Goal: Task Accomplishment & Management: Use online tool/utility

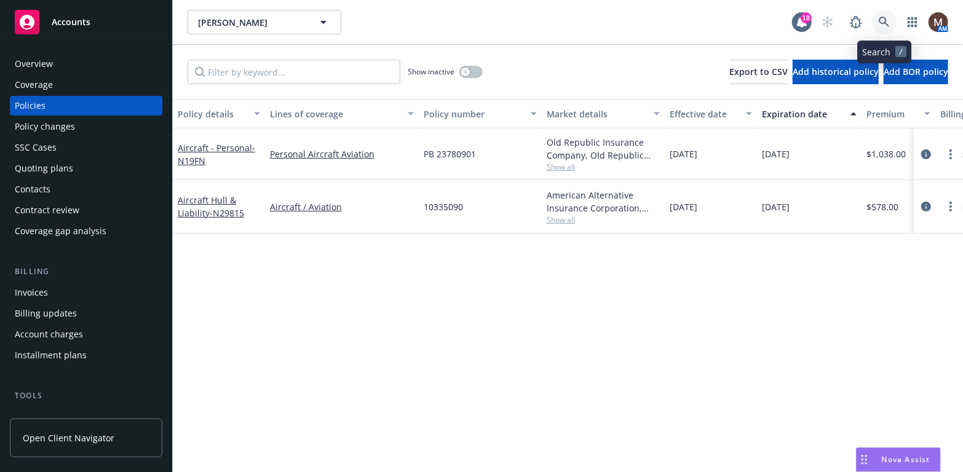
click at [886, 17] on icon at bounding box center [884, 22] width 11 height 11
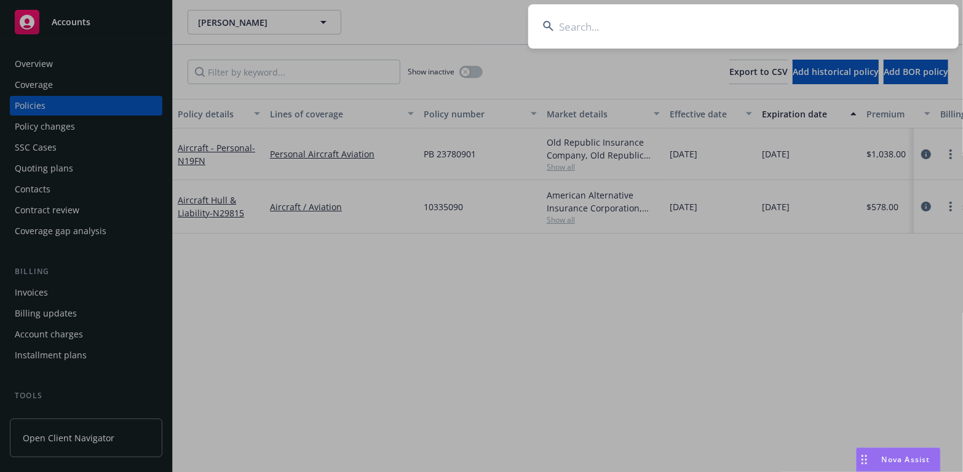
click at [566, 21] on input at bounding box center [743, 26] width 430 height 44
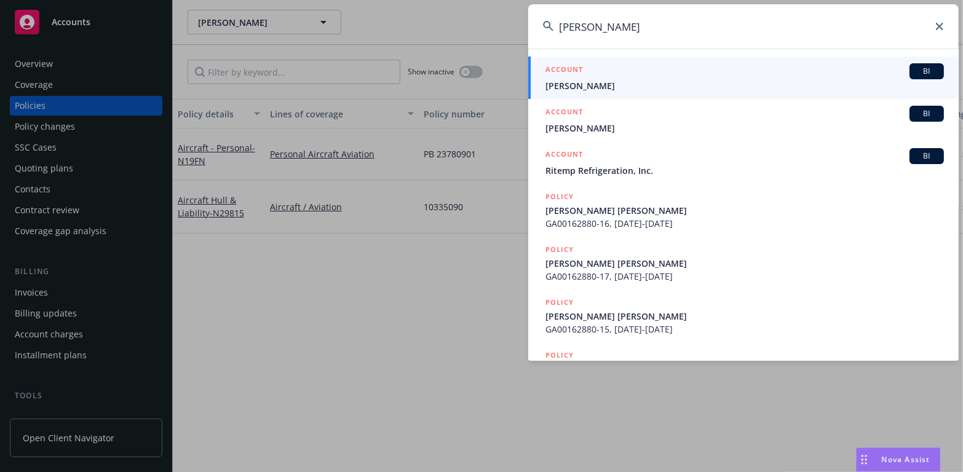
type input "mark gunderson"
click at [580, 81] on span "[PERSON_NAME]" at bounding box center [744, 85] width 398 height 13
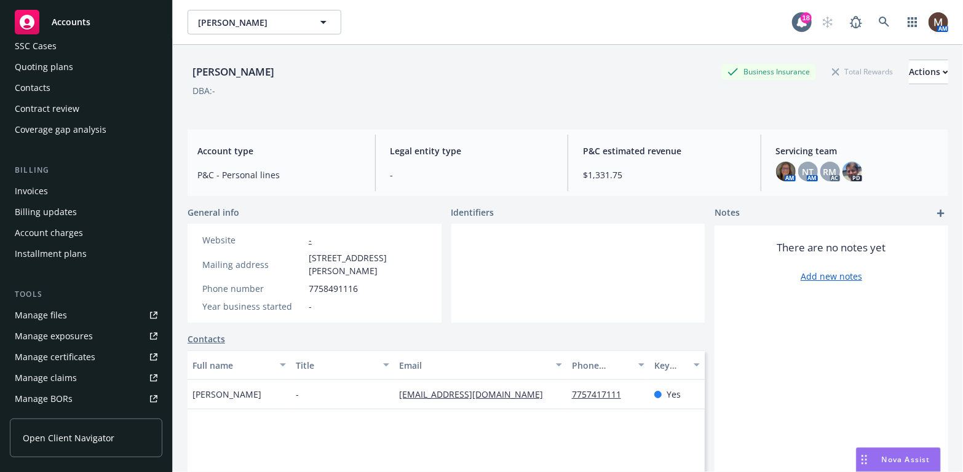
scroll to position [123, 0]
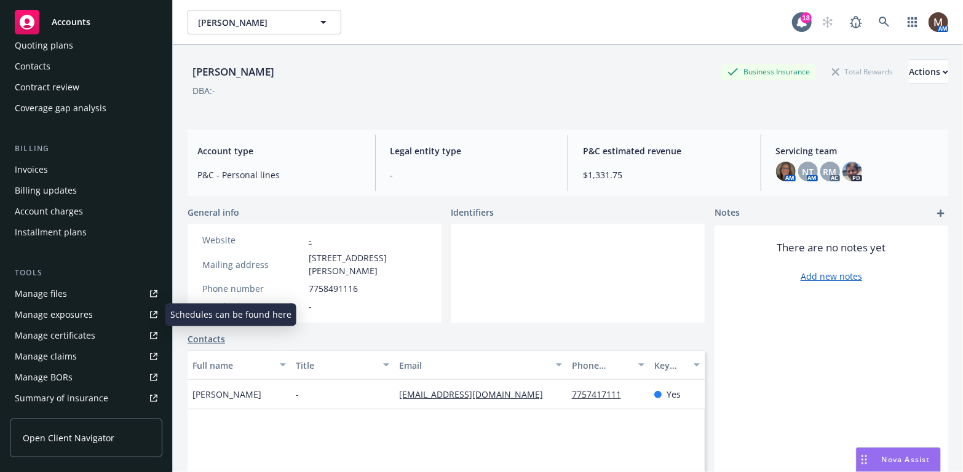
click at [61, 296] on div "Manage files" at bounding box center [41, 294] width 52 height 20
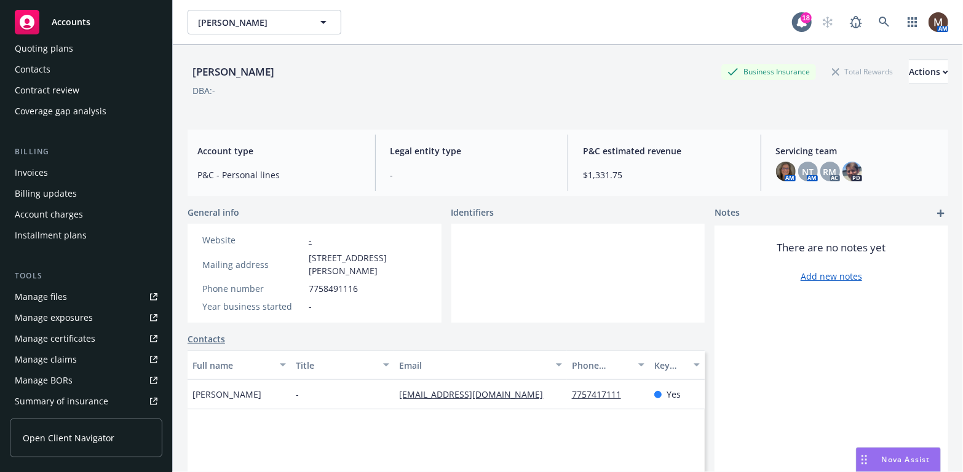
scroll to position [0, 0]
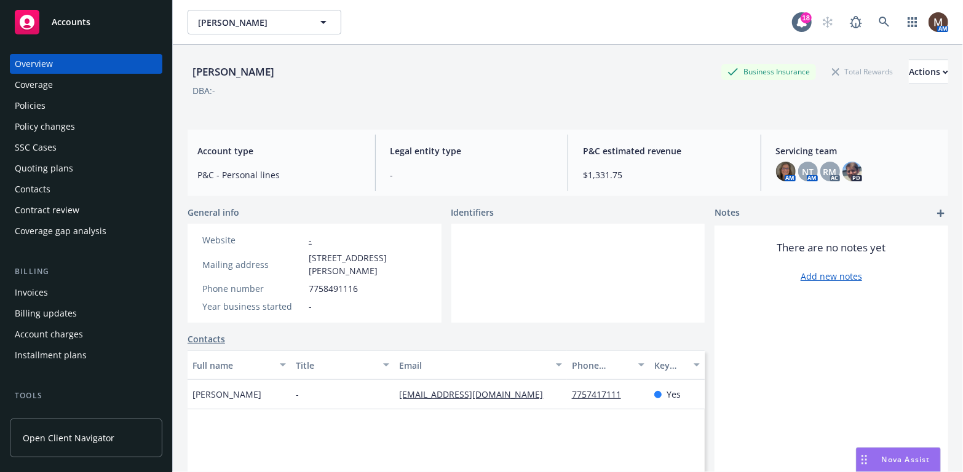
click at [50, 106] on div "Policies" at bounding box center [86, 106] width 143 height 20
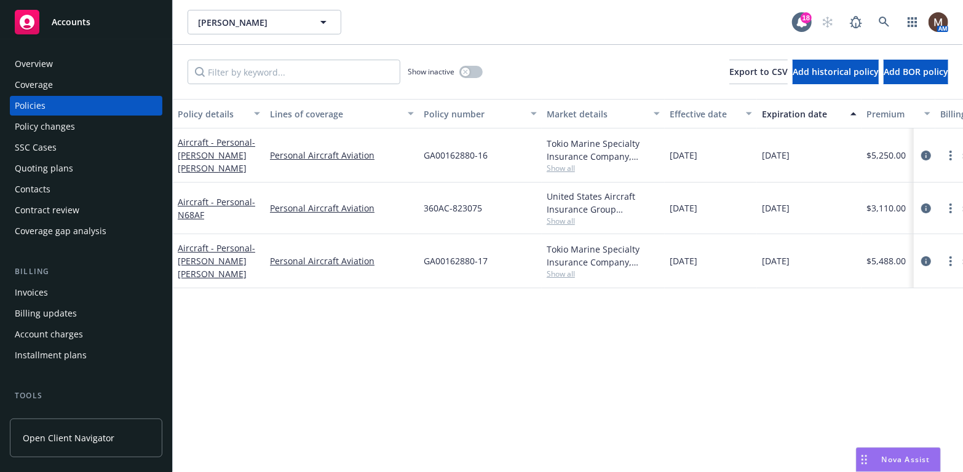
click at [324, 360] on div "Policy details Lines of coverage Policy number Market details Effective date Ex…" at bounding box center [568, 285] width 790 height 373
click at [923, 207] on icon "circleInformation" at bounding box center [926, 209] width 10 height 10
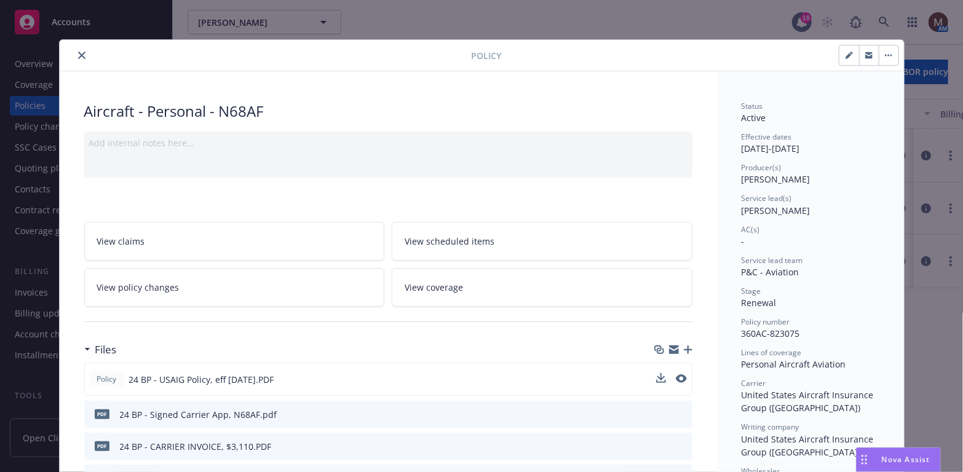
scroll to position [61, 0]
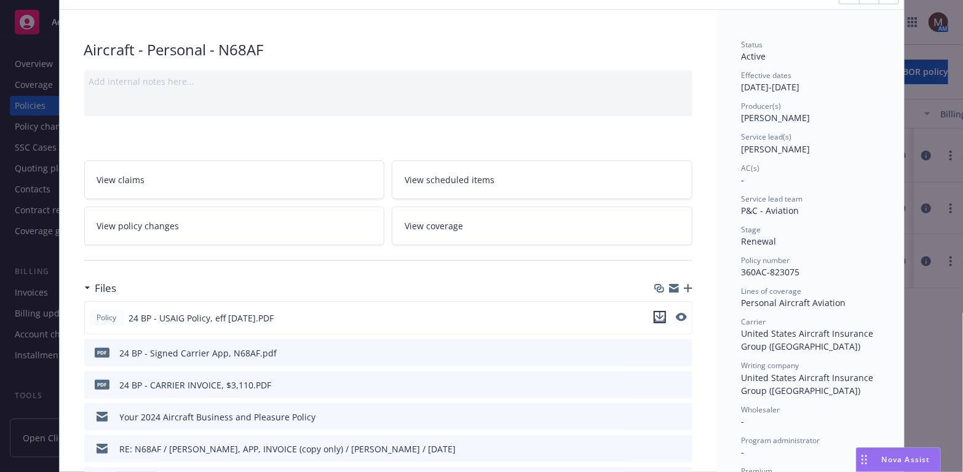
click at [655, 314] on icon "download file" at bounding box center [660, 317] width 10 height 10
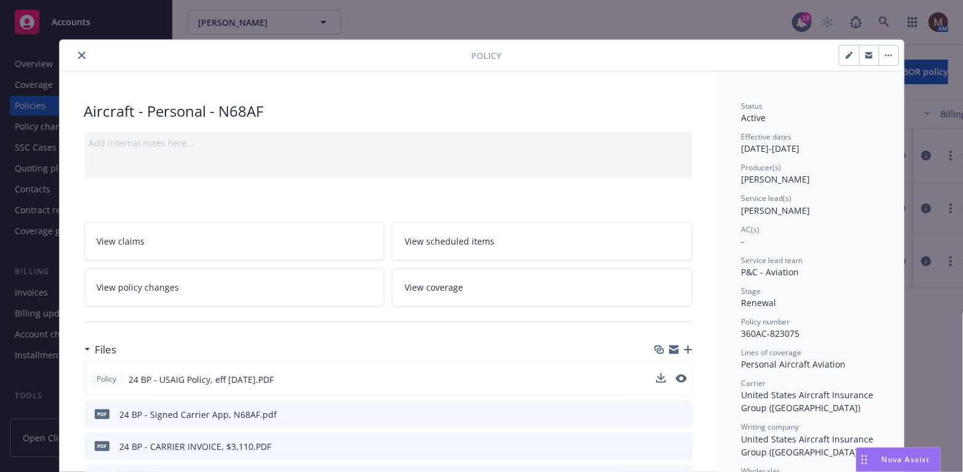
click at [78, 53] on icon "close" at bounding box center [81, 55] width 7 height 7
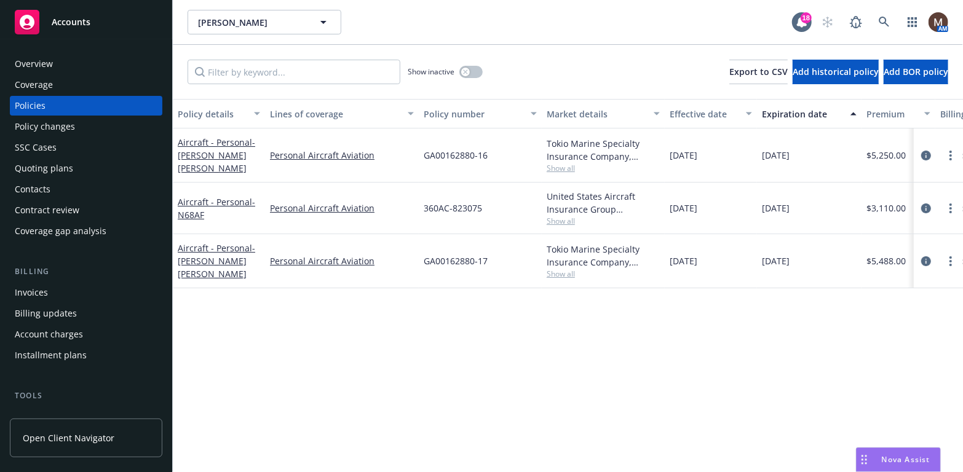
drag, startPoint x: 50, startPoint y: 189, endPoint x: 63, endPoint y: 200, distance: 16.6
click at [50, 189] on div "Contacts" at bounding box center [86, 190] width 143 height 20
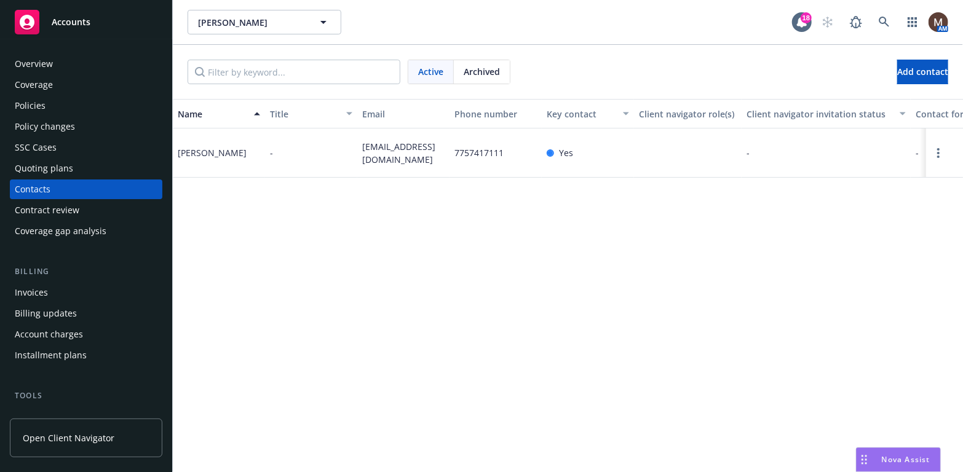
scroll to position [61, 0]
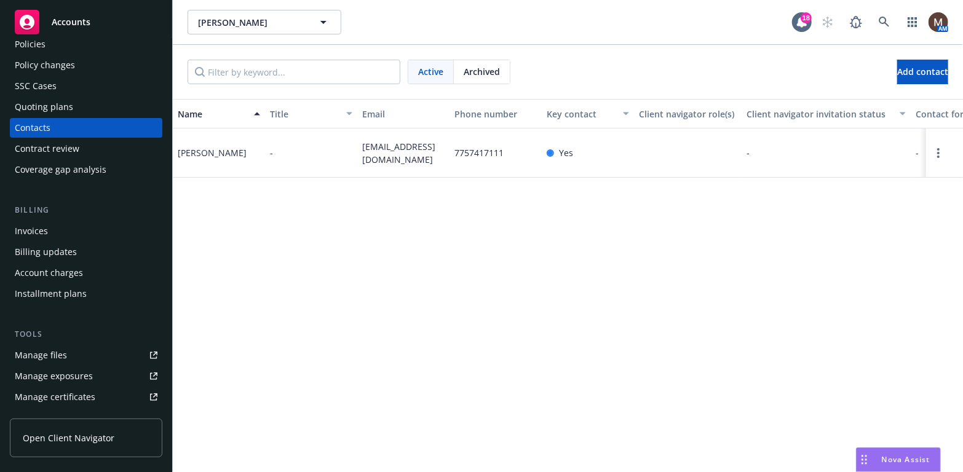
click at [50, 351] on div "Manage files" at bounding box center [41, 356] width 52 height 20
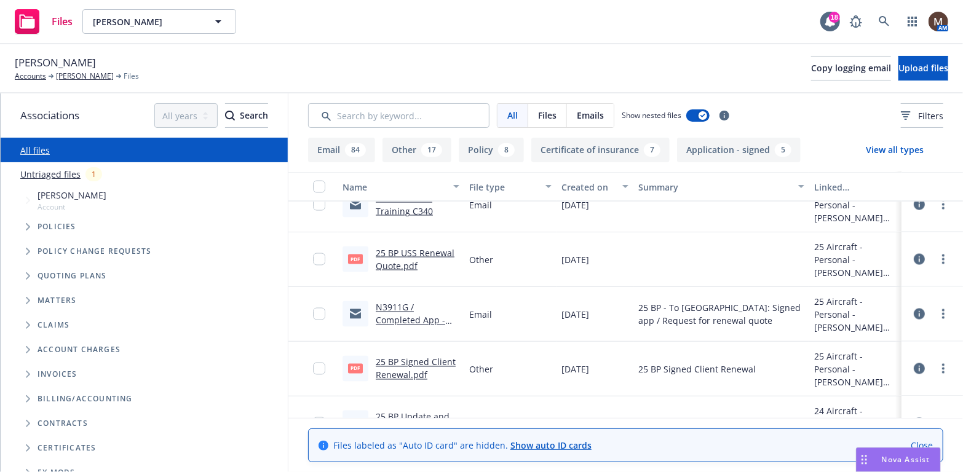
scroll to position [1168, 0]
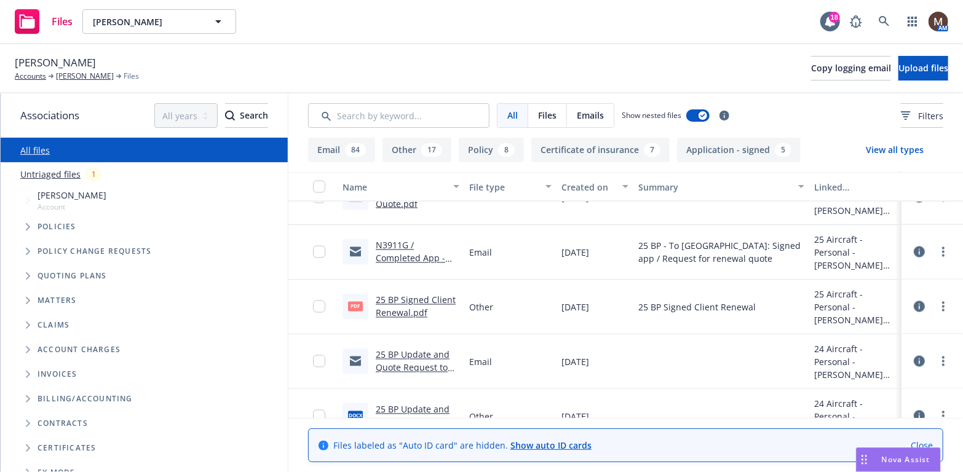
click at [407, 299] on link "25 BP Signed Client Renewal.pdf" at bounding box center [416, 307] width 80 height 25
drag, startPoint x: 101, startPoint y: 74, endPoint x: 112, endPoint y: 87, distance: 17.1
click at [101, 74] on link "[PERSON_NAME]" at bounding box center [85, 76] width 58 height 11
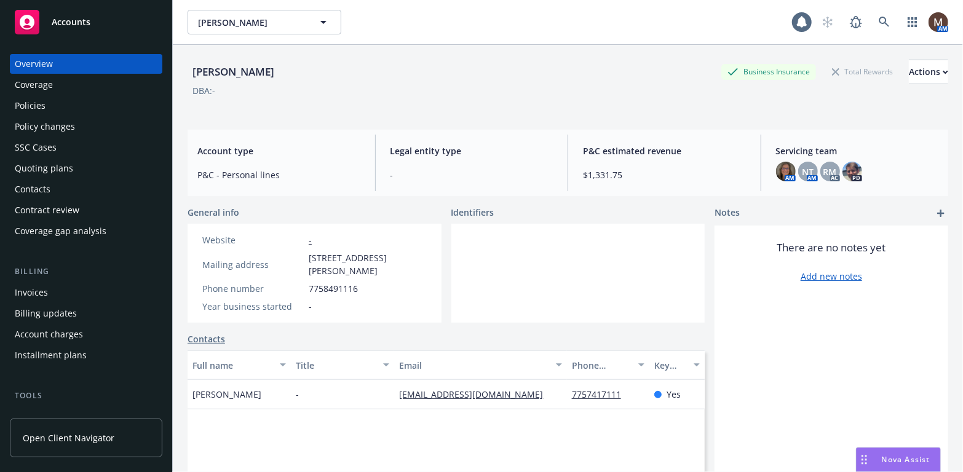
click at [42, 188] on div "Contacts" at bounding box center [33, 190] width 36 height 20
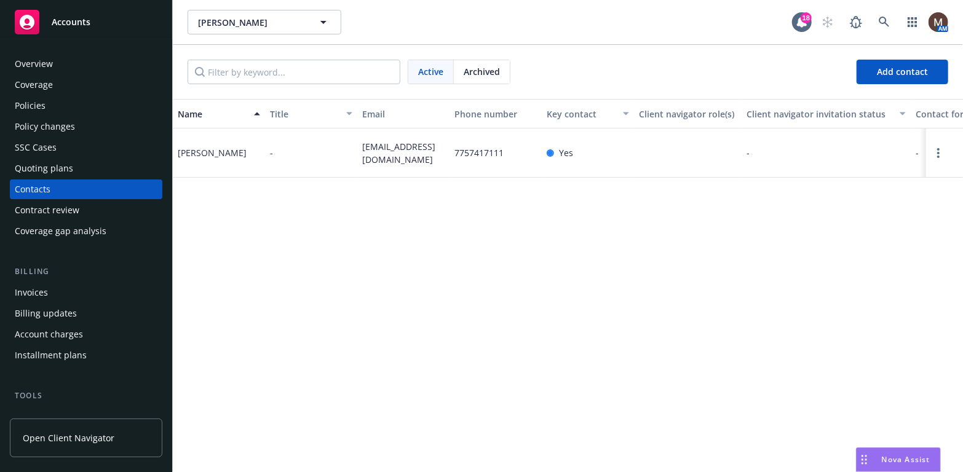
click at [45, 102] on div "Policies" at bounding box center [86, 106] width 143 height 20
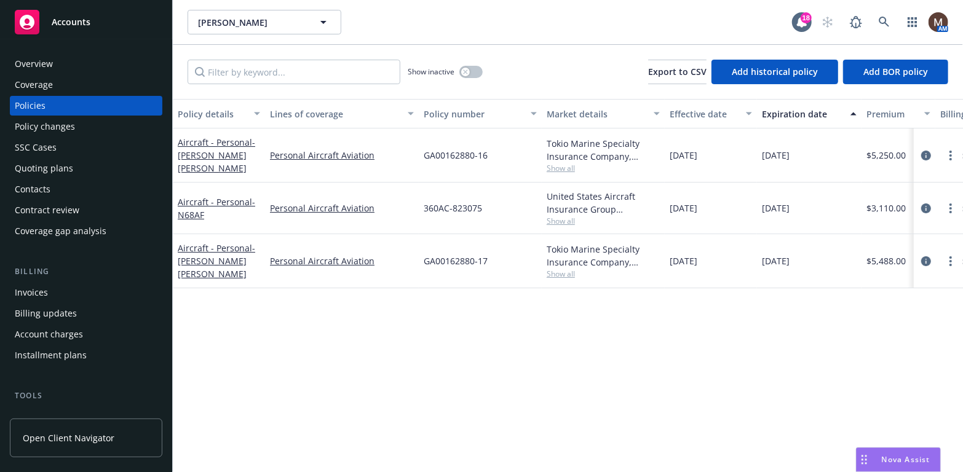
drag, startPoint x: 66, startPoint y: 63, endPoint x: 65, endPoint y: 87, distance: 24.0
click at [66, 63] on div "Overview" at bounding box center [86, 64] width 143 height 20
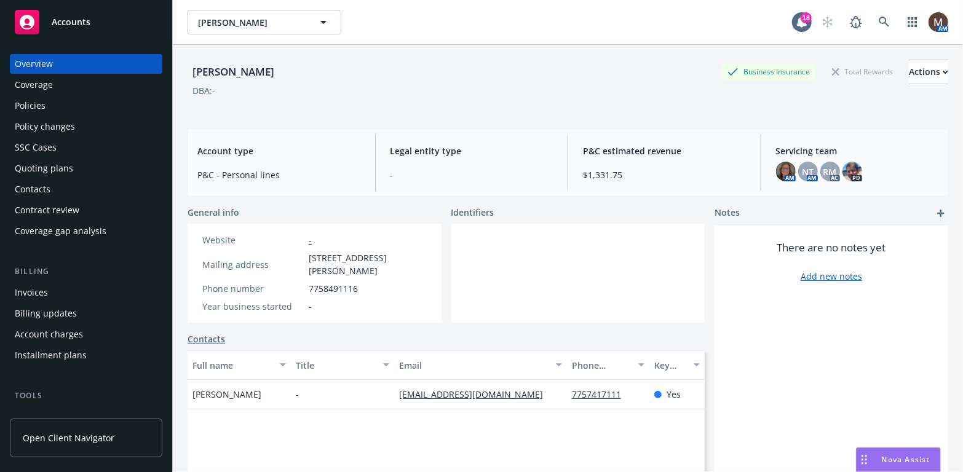
click at [51, 186] on div "Contacts" at bounding box center [86, 190] width 143 height 20
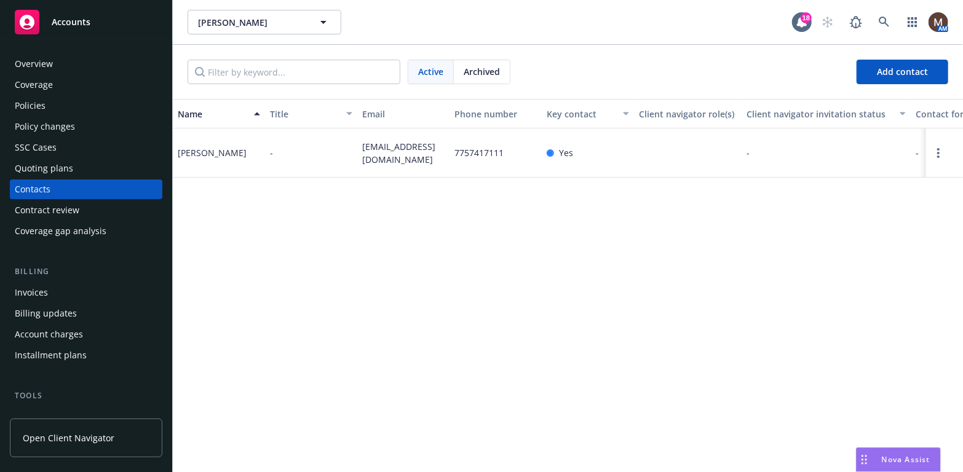
scroll to position [61, 0]
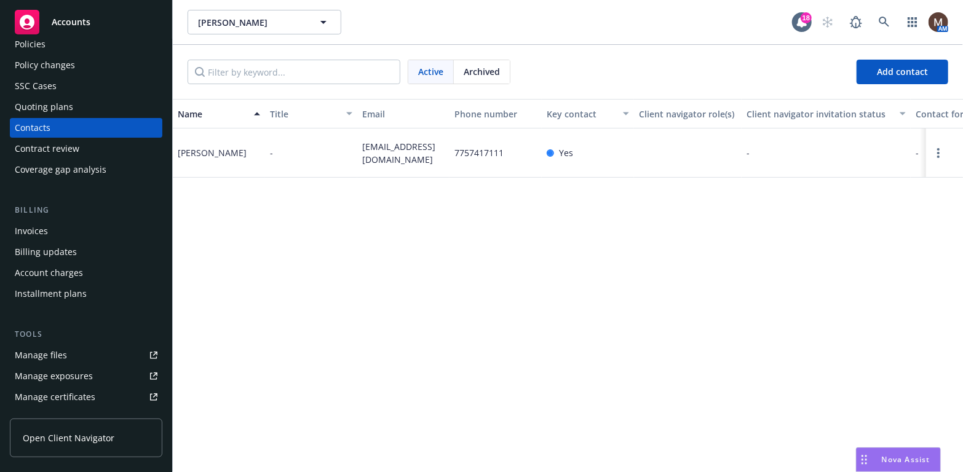
click at [83, 355] on link "Manage files" at bounding box center [86, 356] width 152 height 20
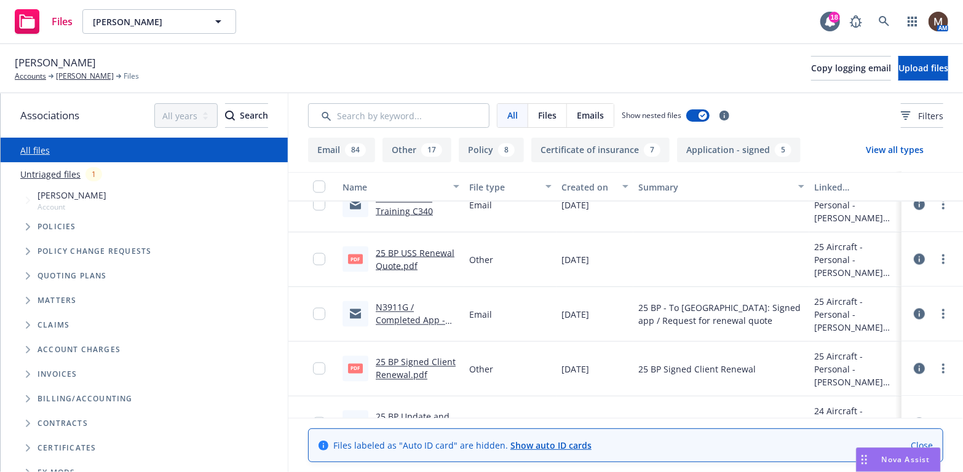
scroll to position [1168, 0]
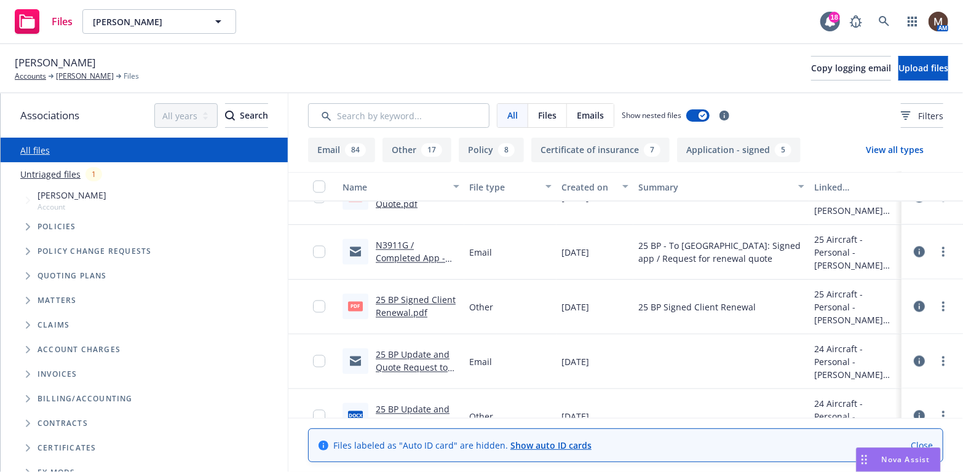
click at [412, 299] on link "25 BP Signed Client Renewal.pdf" at bounding box center [416, 307] width 80 height 25
click at [416, 296] on link "25 BP Signed Client Renewal.pdf" at bounding box center [416, 307] width 80 height 25
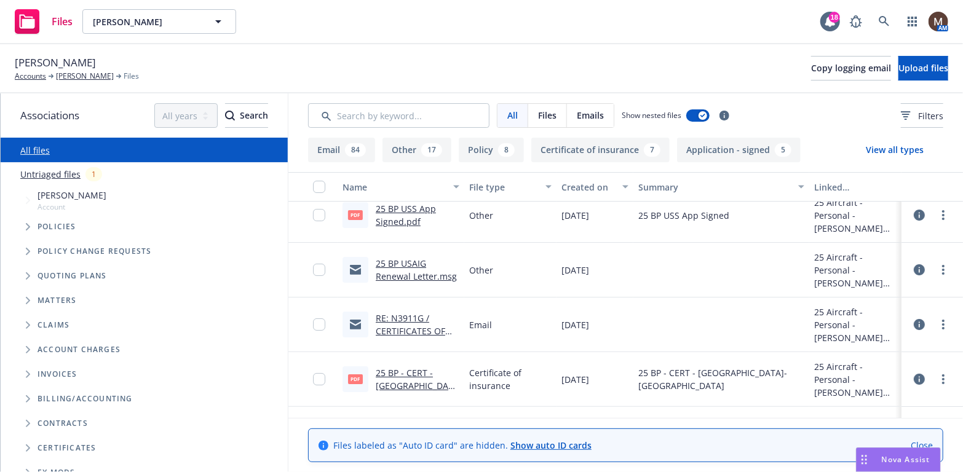
scroll to position [0, 0]
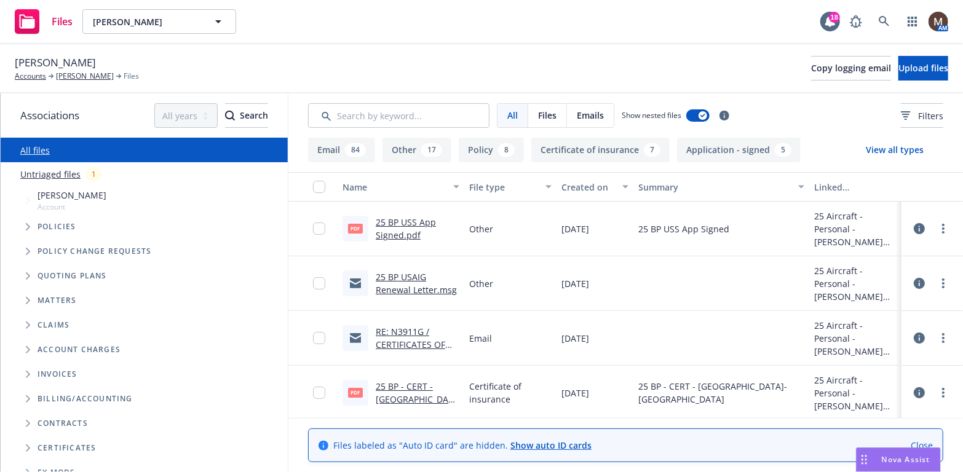
click at [406, 223] on link "25 BP USS App Signed.pdf" at bounding box center [406, 228] width 60 height 25
click at [97, 73] on link "[PERSON_NAME]" at bounding box center [85, 76] width 58 height 11
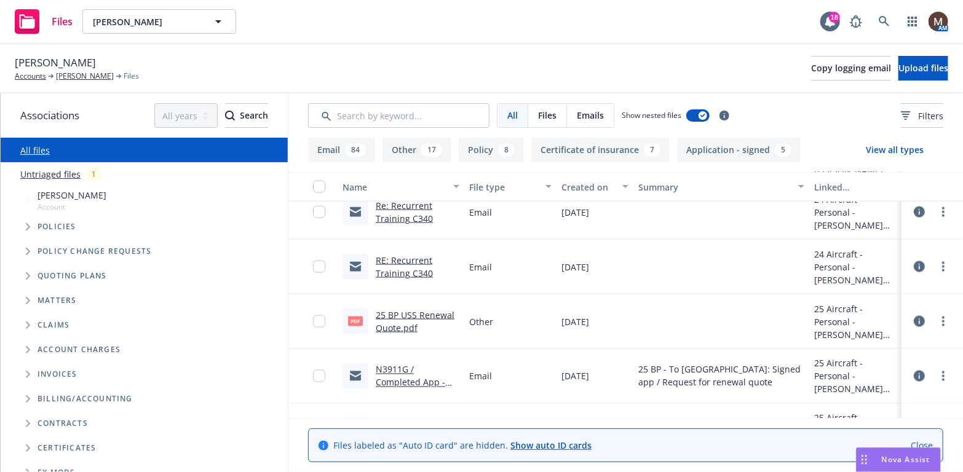
scroll to position [1107, 0]
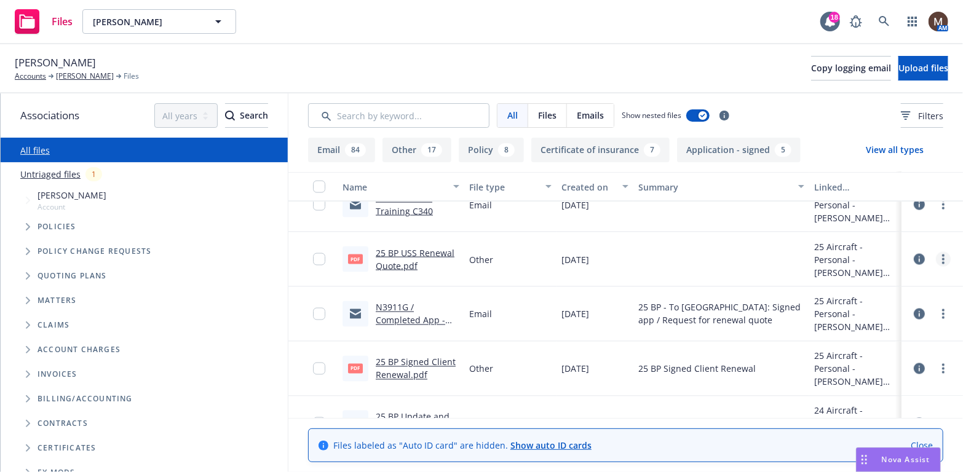
click at [936, 255] on link "more" at bounding box center [943, 259] width 15 height 15
click at [849, 354] on link "Update associations" at bounding box center [880, 358] width 122 height 25
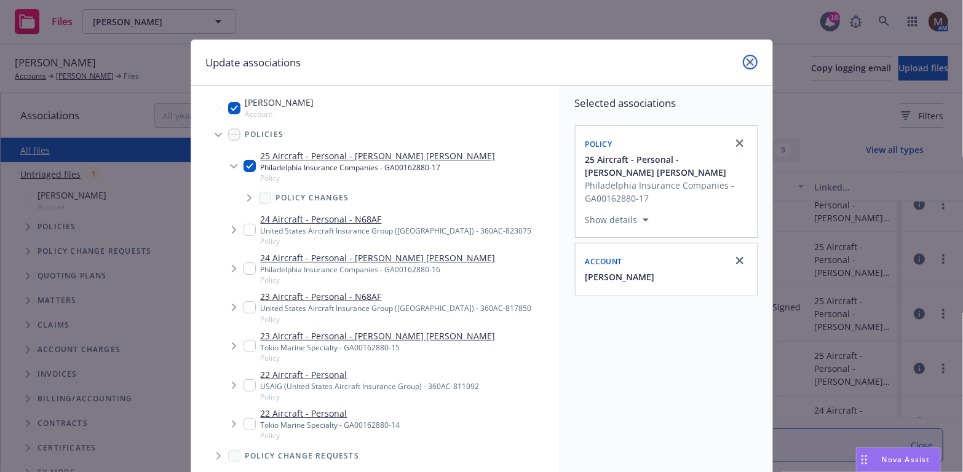
click at [748, 58] on icon "close" at bounding box center [749, 61] width 7 height 7
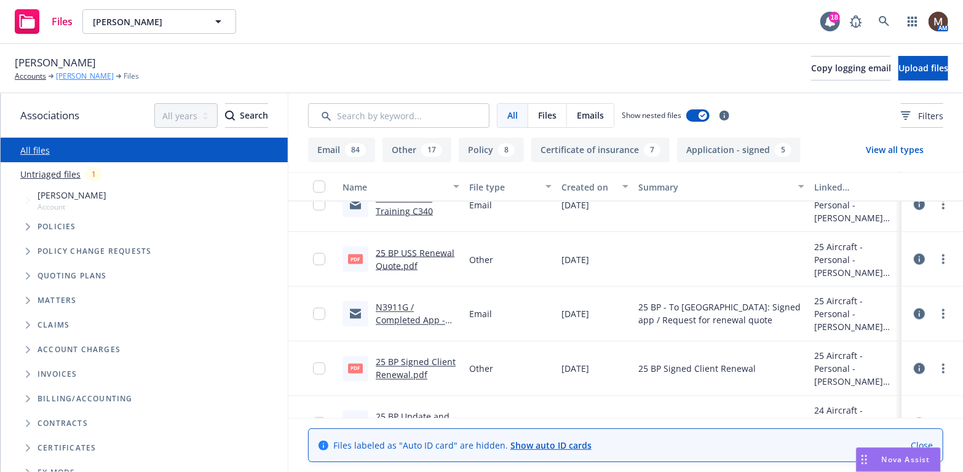
click at [101, 74] on link "Mark H. Gunderson" at bounding box center [85, 76] width 58 height 11
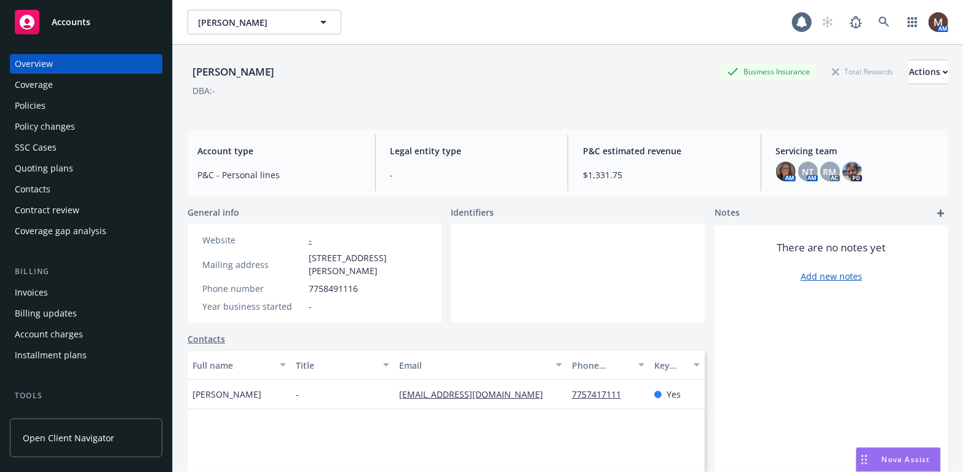
click at [36, 104] on div "Policies" at bounding box center [30, 106] width 31 height 20
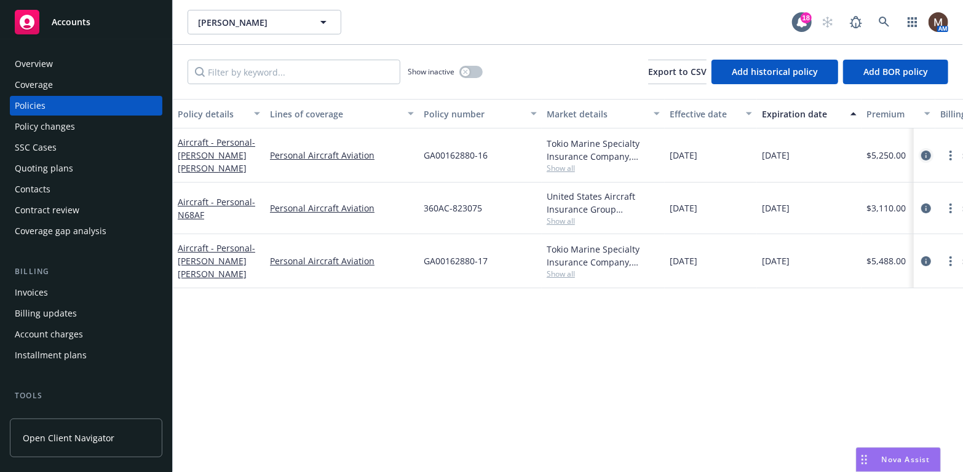
click at [927, 156] on icon "circleInformation" at bounding box center [926, 156] width 10 height 10
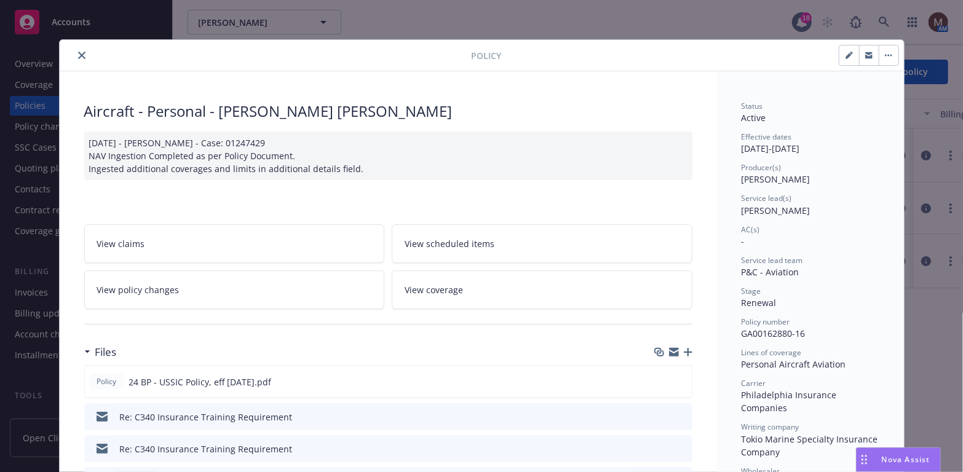
click at [74, 50] on button "close" at bounding box center [81, 55] width 15 height 15
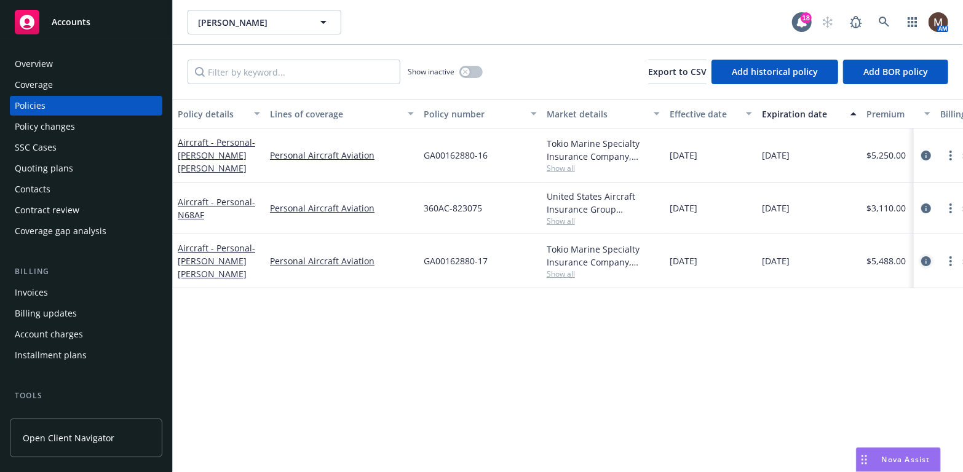
click at [929, 259] on icon "circleInformation" at bounding box center [926, 261] width 10 height 10
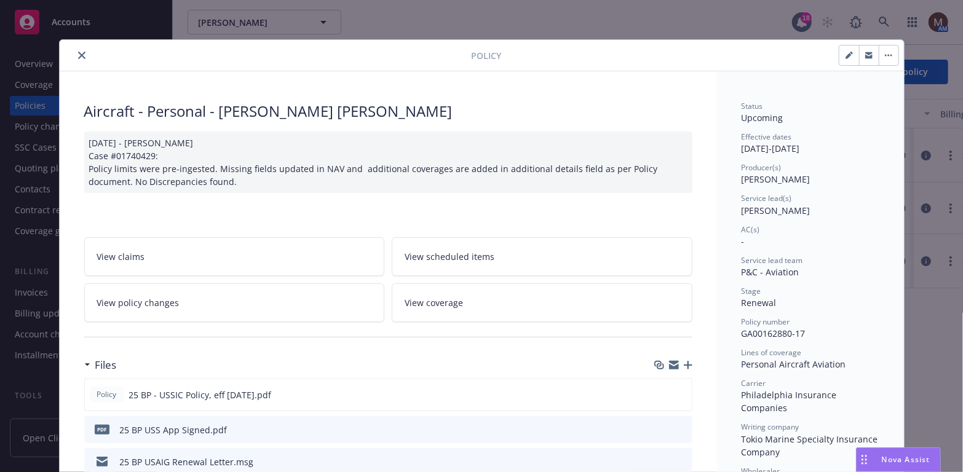
click at [78, 55] on icon "close" at bounding box center [81, 55] width 7 height 7
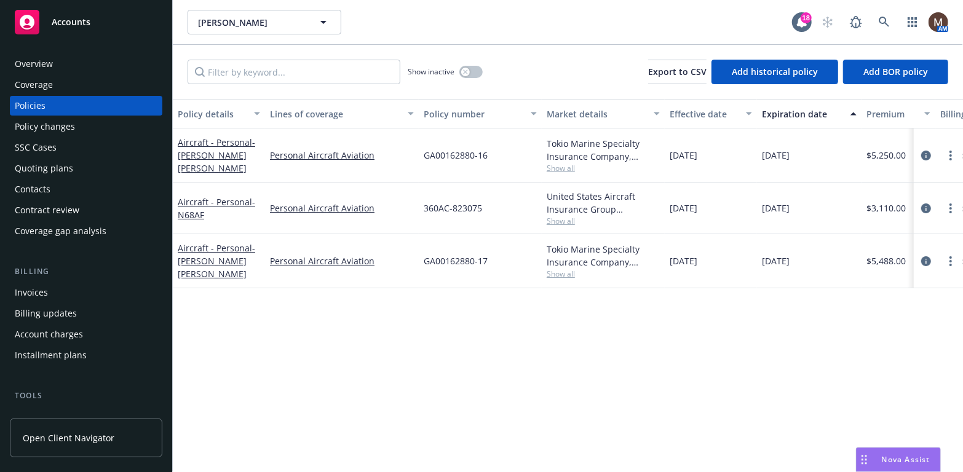
drag, startPoint x: 67, startPoint y: 191, endPoint x: 52, endPoint y: 193, distance: 15.0
click at [67, 191] on div "Contacts" at bounding box center [86, 190] width 143 height 20
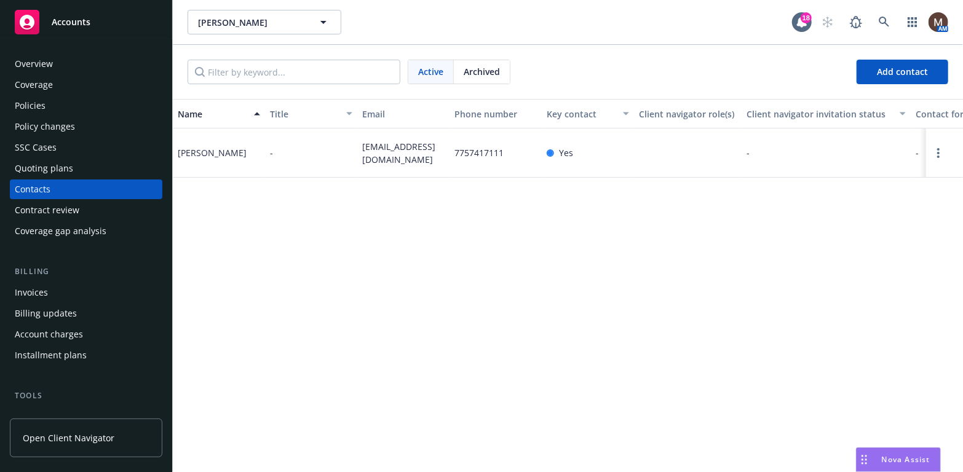
click at [42, 108] on div "Policies" at bounding box center [30, 106] width 31 height 20
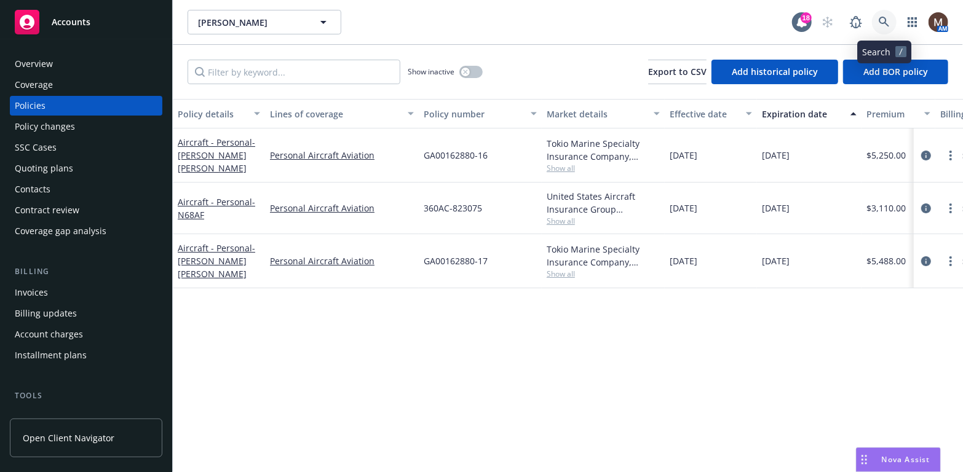
click at [883, 18] on icon at bounding box center [884, 22] width 11 height 11
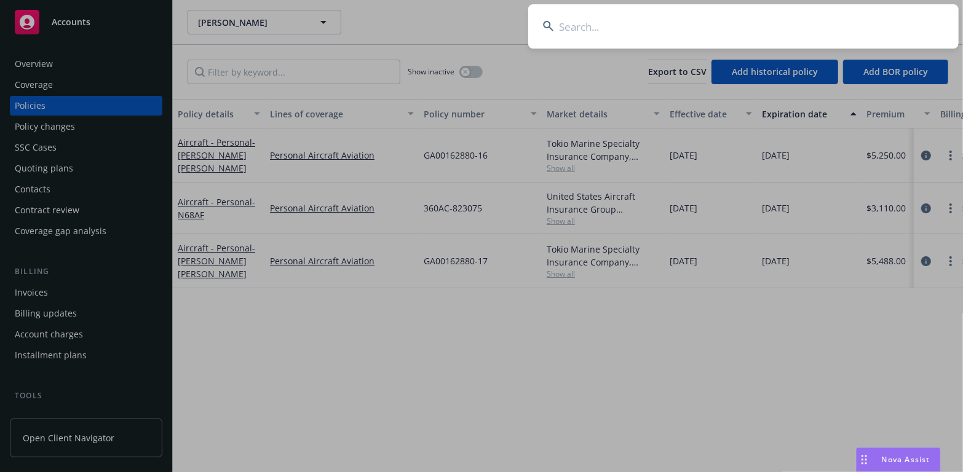
click at [564, 22] on input at bounding box center [743, 26] width 430 height 44
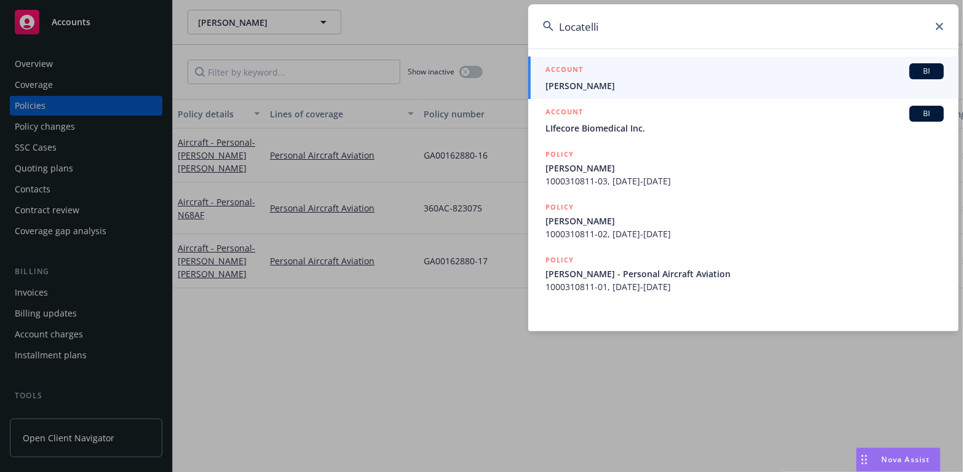
type input "Locatelli"
click at [564, 82] on span "[PERSON_NAME]" at bounding box center [744, 85] width 398 height 13
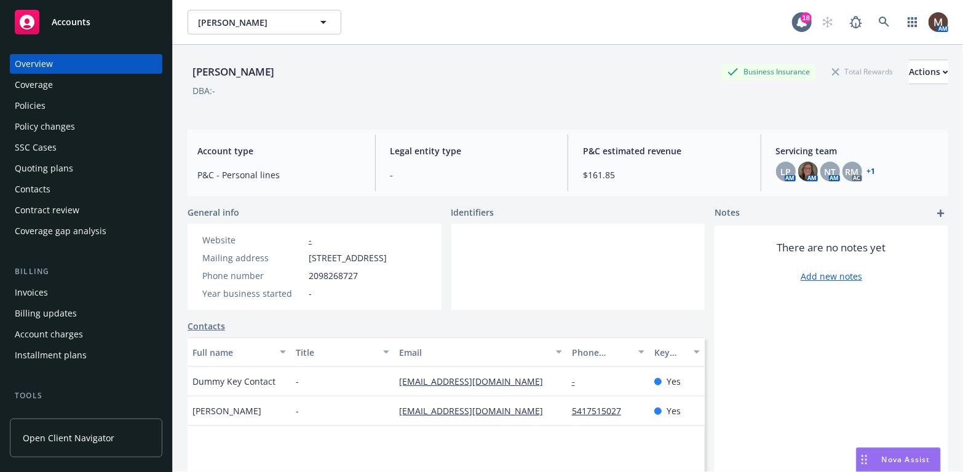
click at [30, 102] on div "Policies" at bounding box center [30, 106] width 31 height 20
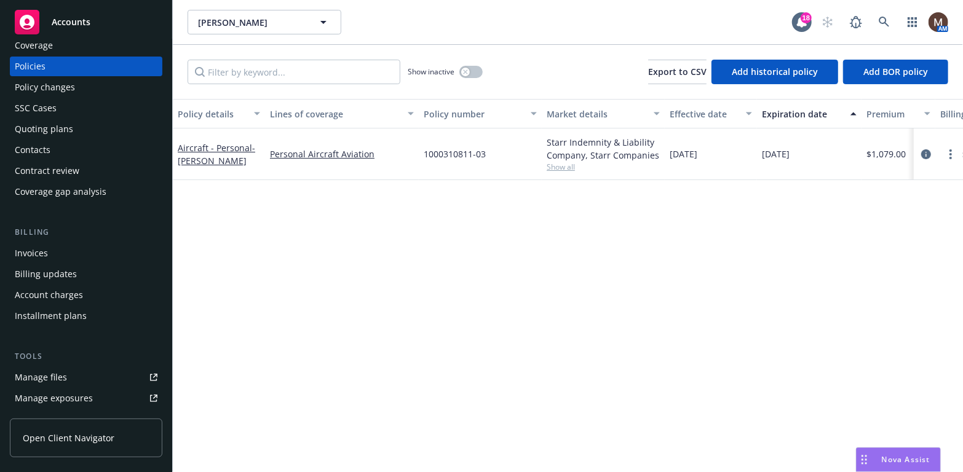
scroll to position [61, 0]
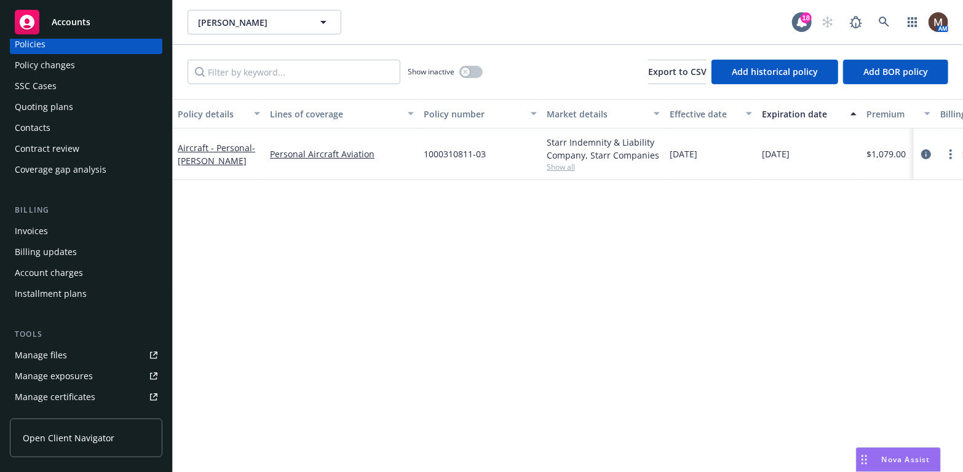
click at [50, 351] on div "Manage files" at bounding box center [41, 356] width 52 height 20
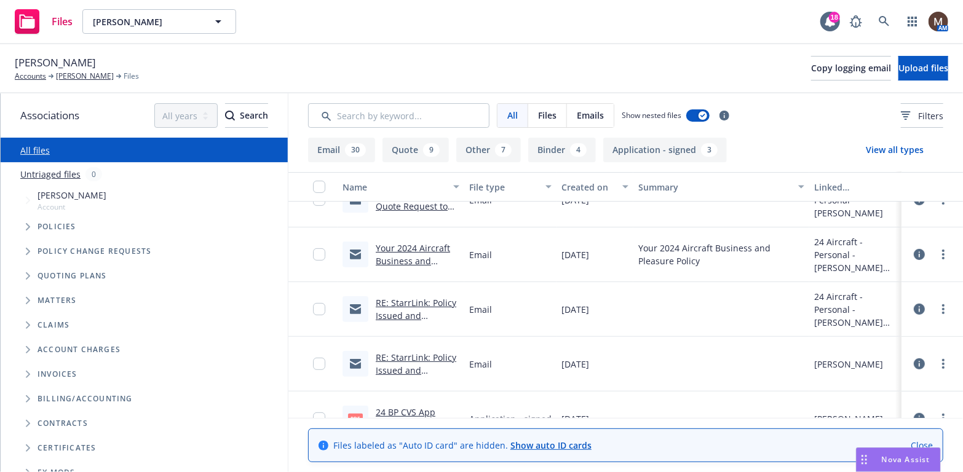
scroll to position [307, 0]
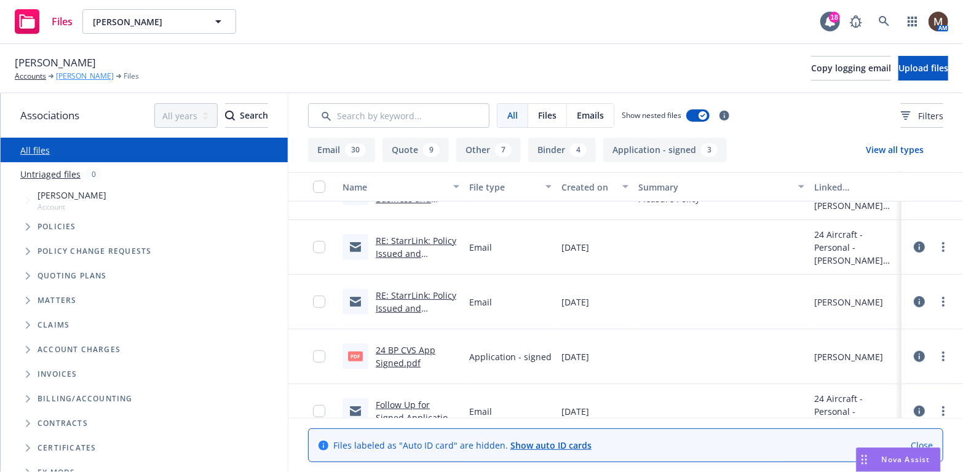
drag, startPoint x: 93, startPoint y: 74, endPoint x: 103, endPoint y: 75, distance: 9.9
click at [93, 74] on link "[PERSON_NAME]" at bounding box center [85, 76] width 58 height 11
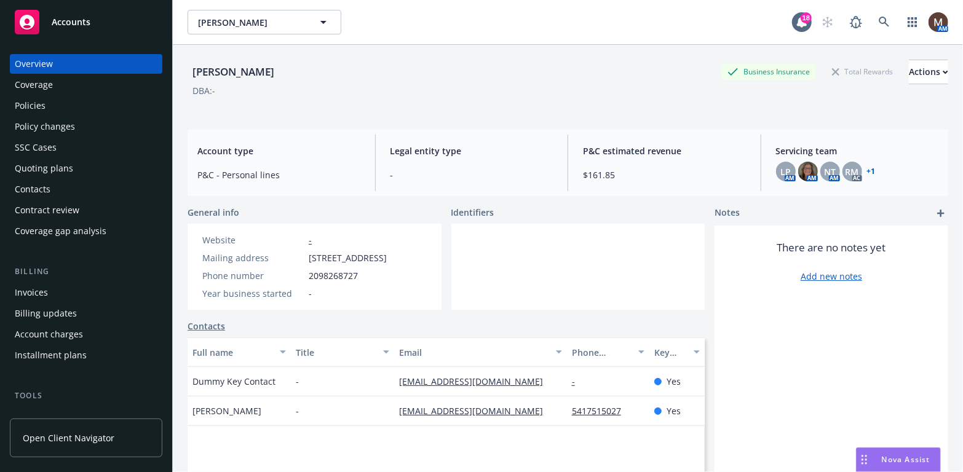
click at [44, 105] on div "Policies" at bounding box center [30, 106] width 31 height 20
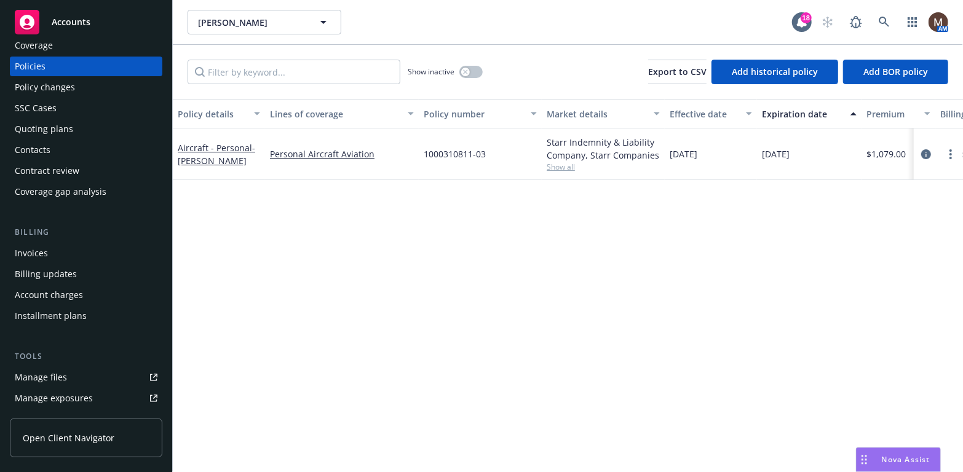
scroll to position [61, 0]
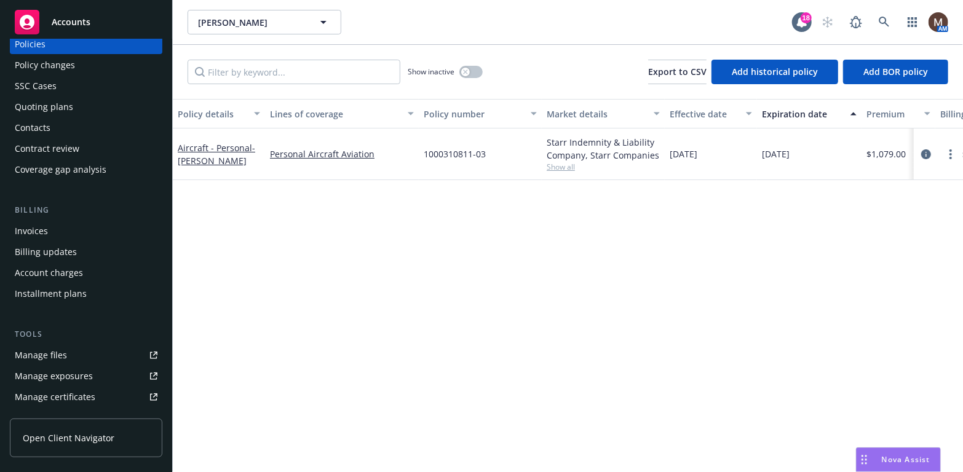
click at [69, 349] on link "Manage files" at bounding box center [86, 356] width 152 height 20
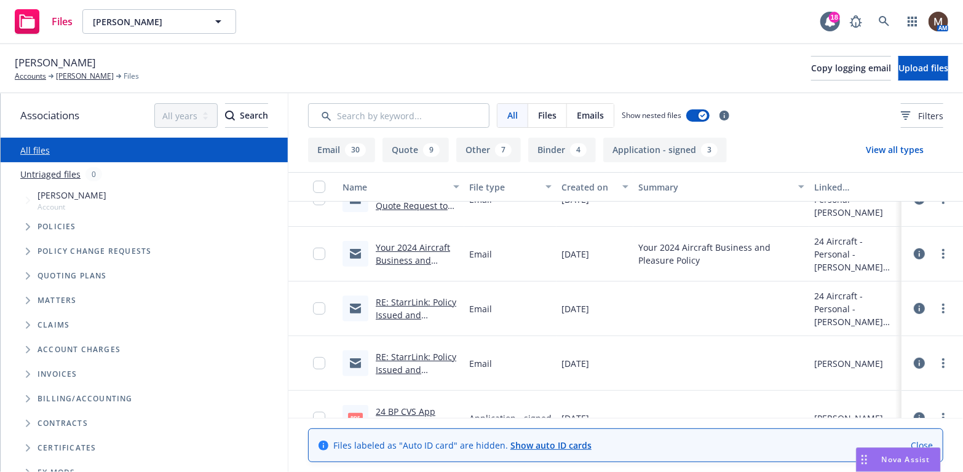
scroll to position [307, 0]
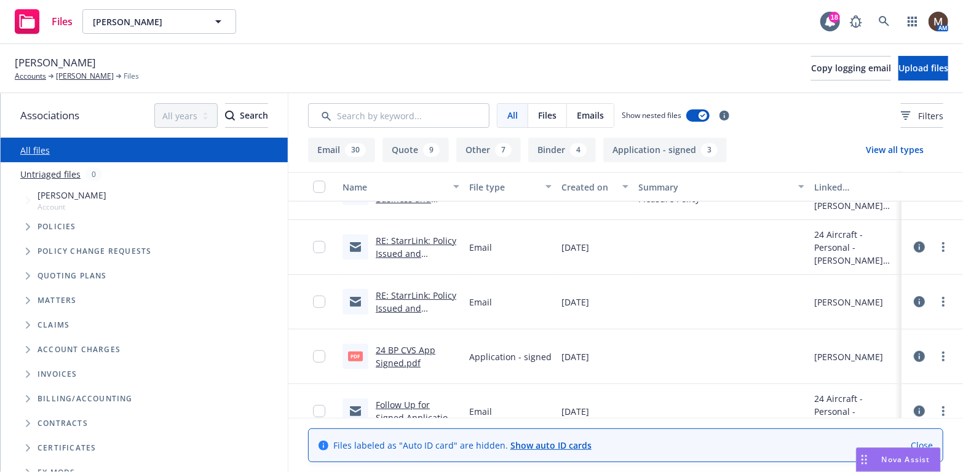
click at [405, 348] on link "24 BP CVS App Signed.pdf" at bounding box center [406, 356] width 60 height 25
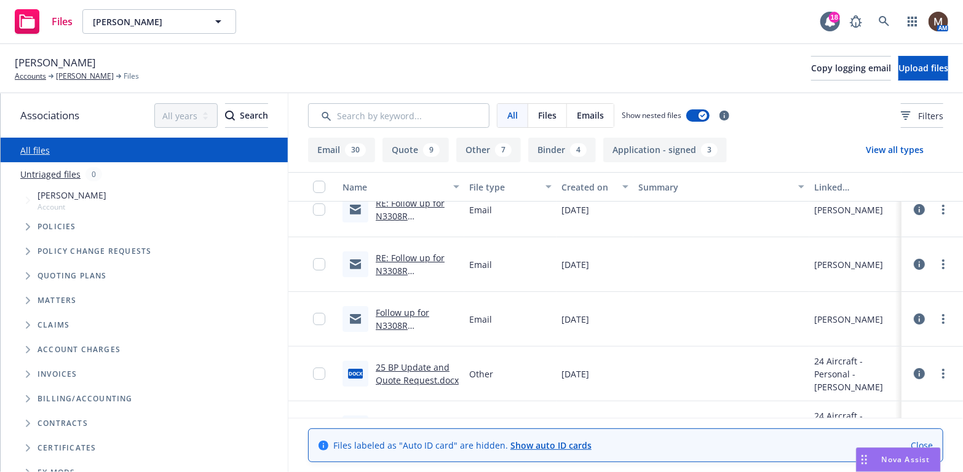
scroll to position [0, 0]
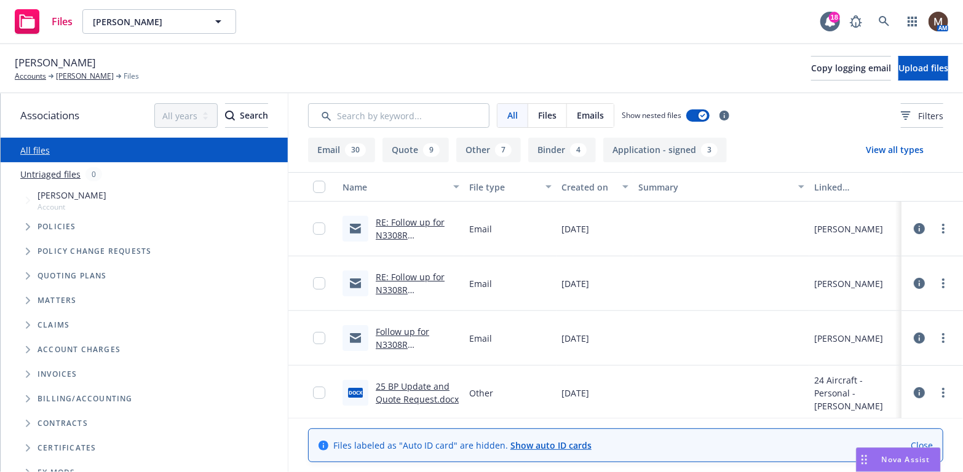
click at [406, 219] on link "RE: Follow up for N3308R Hull/Liability Renewal – Request for Updates" at bounding box center [415, 247] width 78 height 63
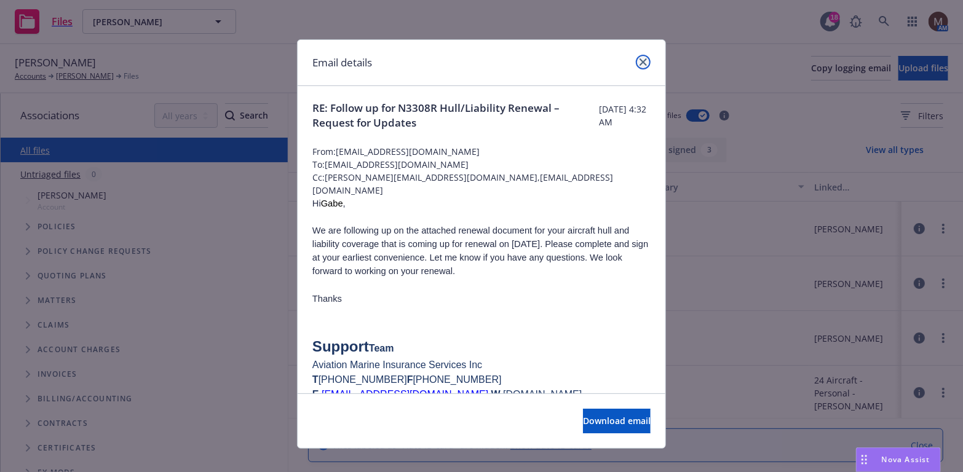
click at [639, 59] on icon "close" at bounding box center [642, 61] width 7 height 7
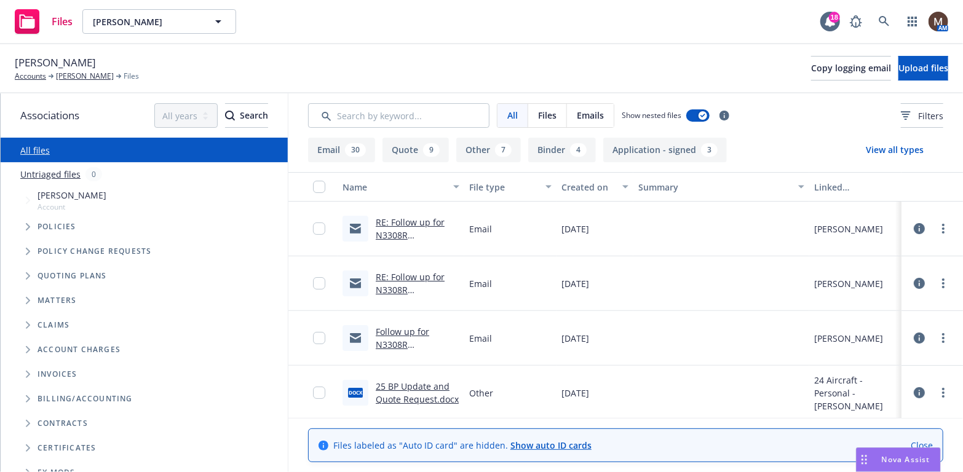
click at [408, 275] on link "RE: Follow up for N3308R Hull/Liability Renewal – Request for Updates" at bounding box center [415, 302] width 78 height 63
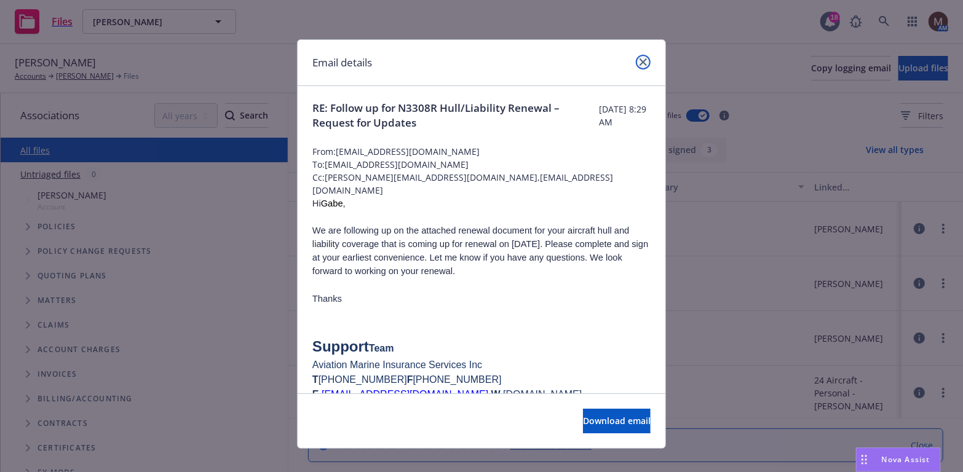
click at [639, 58] on icon "close" at bounding box center [642, 61] width 7 height 7
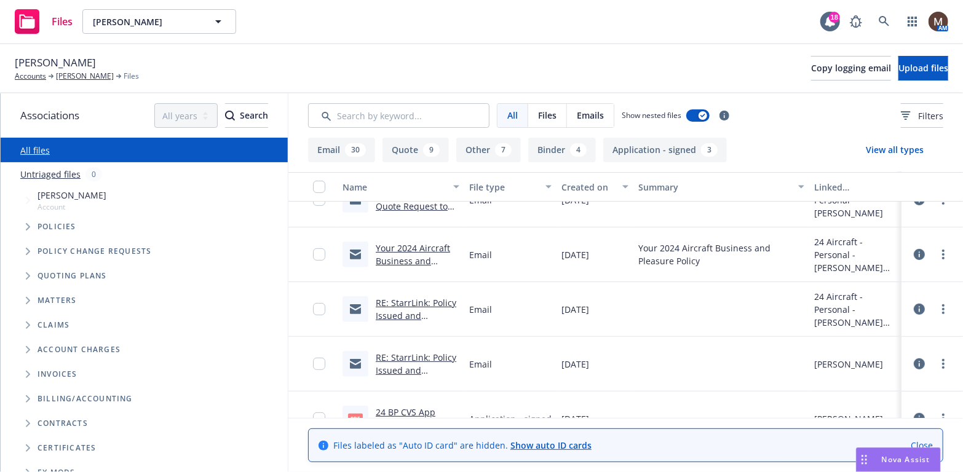
scroll to position [307, 0]
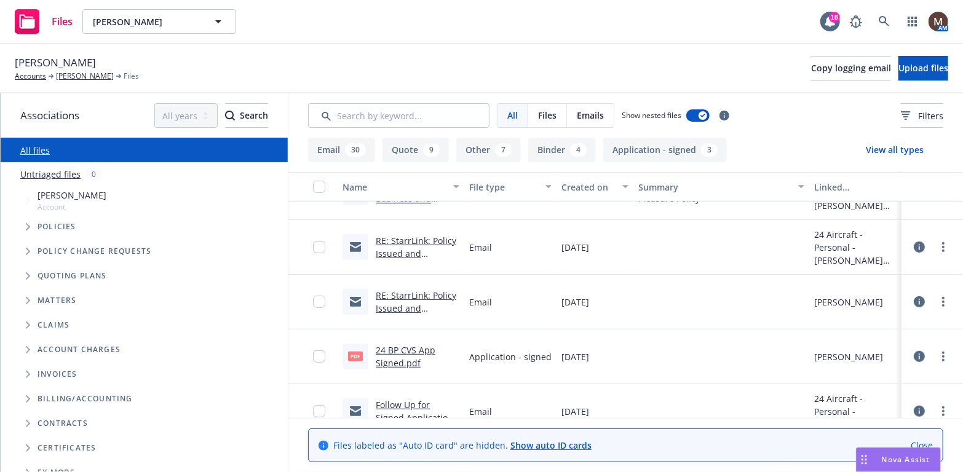
click at [411, 349] on link "24 BP CVS App Signed.pdf" at bounding box center [406, 356] width 60 height 25
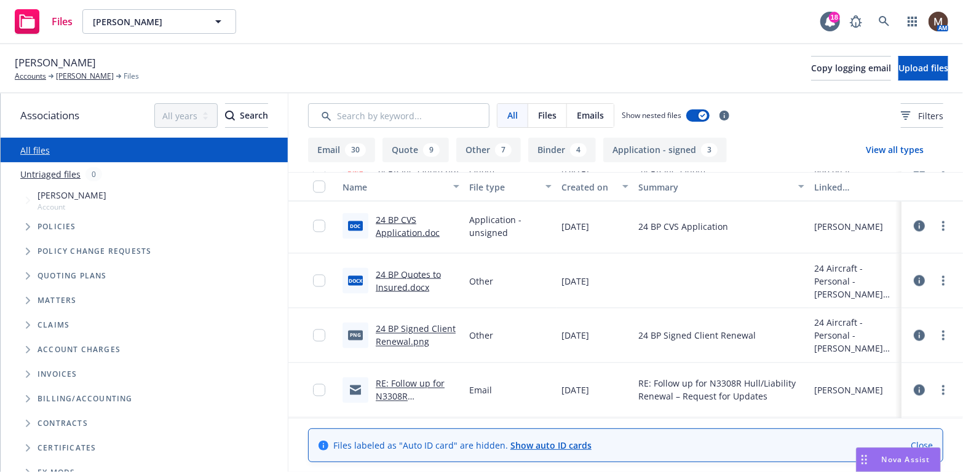
scroll to position [1107, 0]
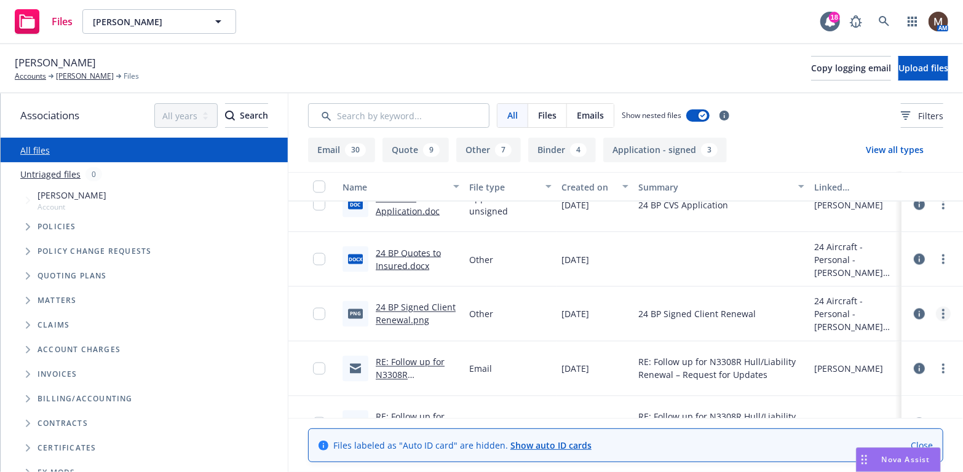
click at [936, 312] on link "more" at bounding box center [943, 314] width 15 height 15
drag, startPoint x: 852, startPoint y: 358, endPoint x: 839, endPoint y: 358, distance: 13.5
click at [852, 358] on link "Download" at bounding box center [880, 363] width 122 height 25
click at [482, 57] on div "[PERSON_NAME] Accounts [PERSON_NAME] Files Copy logging email Upload files" at bounding box center [481, 68] width 933 height 27
